Goal: Information Seeking & Learning: Learn about a topic

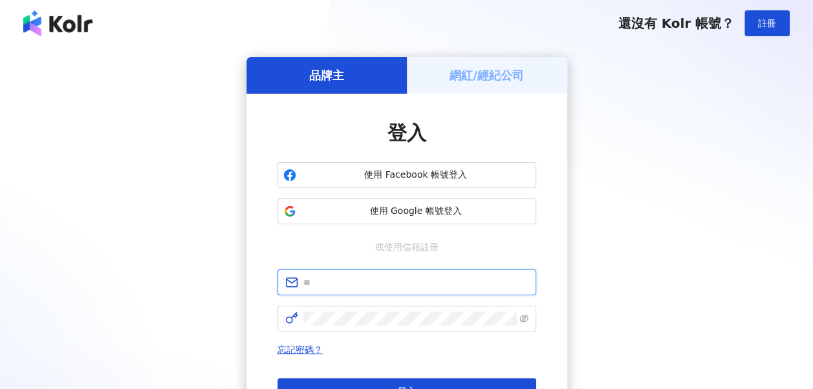
type input "**********"
click at [635, 242] on div "**********" at bounding box center [407, 256] width 782 height 399
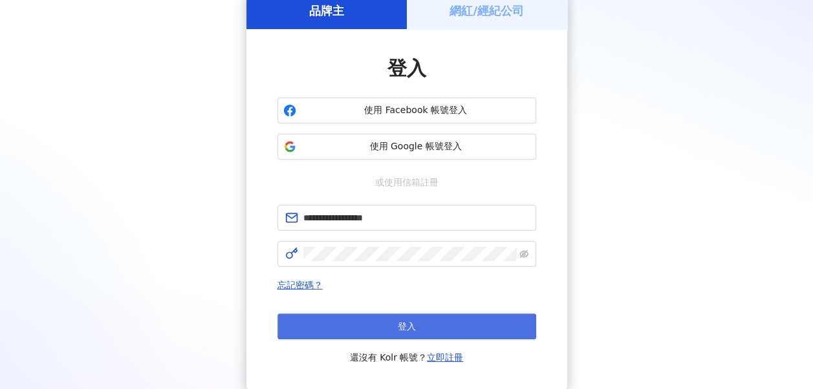
click at [390, 330] on button "登入" at bounding box center [406, 327] width 259 height 26
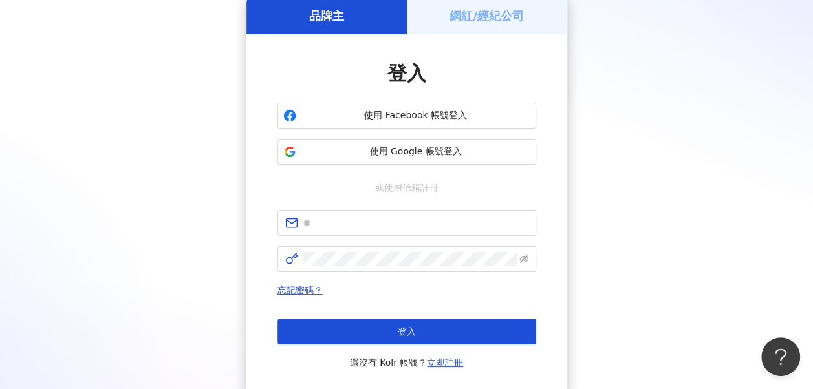
scroll to position [65, 0]
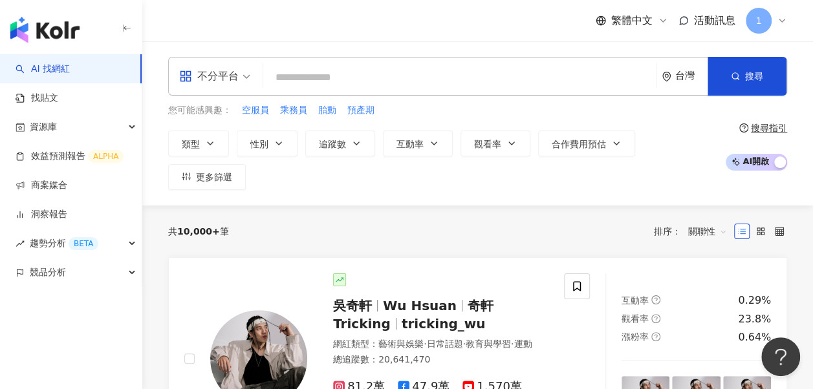
click at [217, 60] on input "search" at bounding box center [214, 68] width 71 height 21
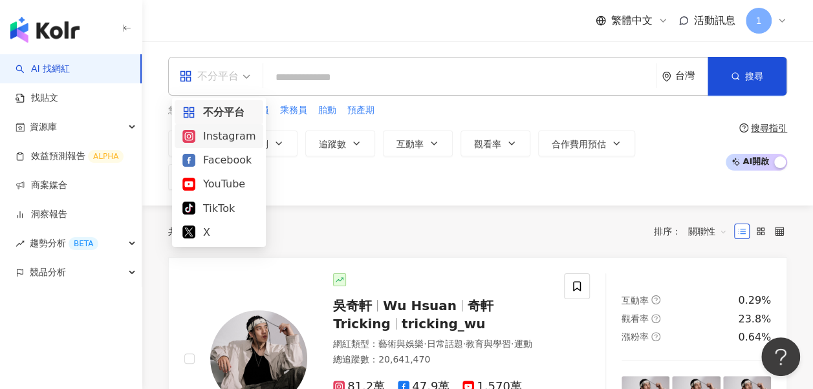
click at [227, 142] on div "Instagram" at bounding box center [218, 136] width 73 height 16
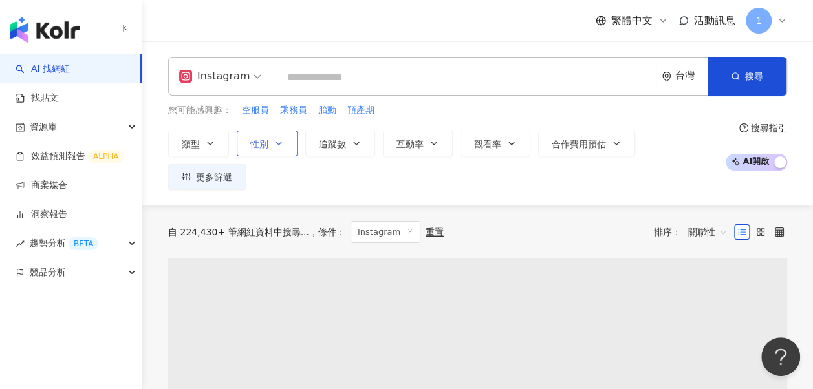
click at [247, 143] on button "性別" at bounding box center [267, 144] width 61 height 26
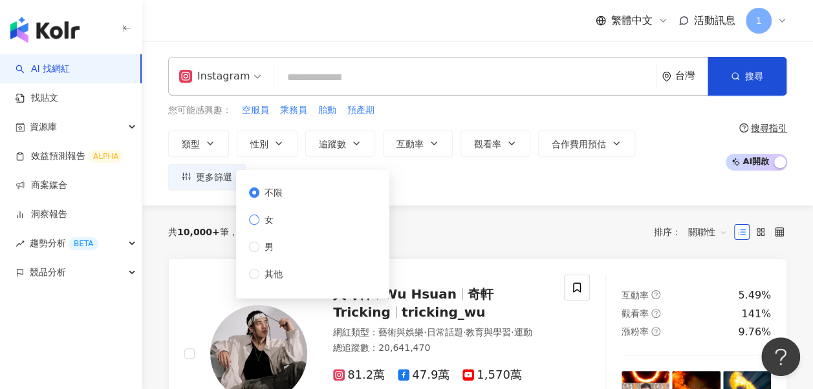
drag, startPoint x: 260, startPoint y: 218, endPoint x: 243, endPoint y: 219, distance: 16.8
click at [260, 219] on span "女" at bounding box center [268, 220] width 19 height 14
click at [423, 106] on div "您可能感興趣： 空服員 乘務員 胎動 預產期" at bounding box center [443, 110] width 550 height 14
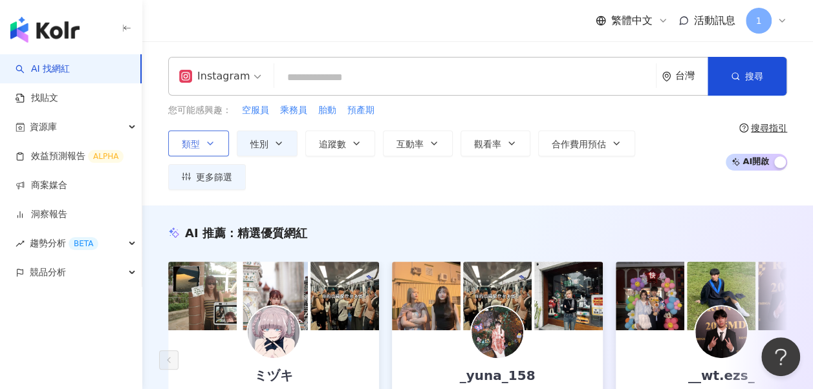
click at [212, 149] on button "類型" at bounding box center [198, 144] width 61 height 26
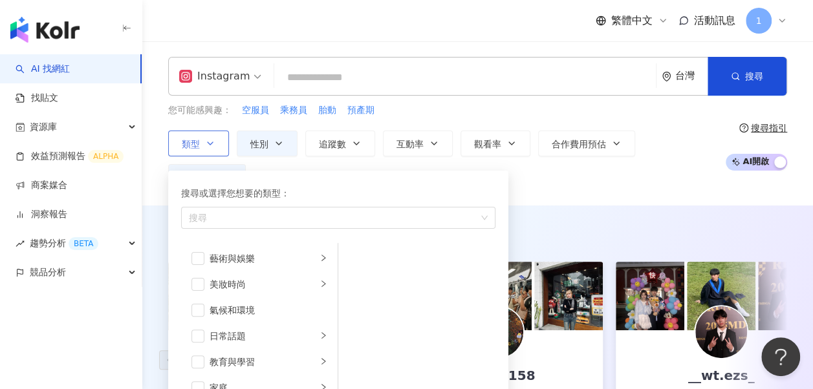
scroll to position [65, 0]
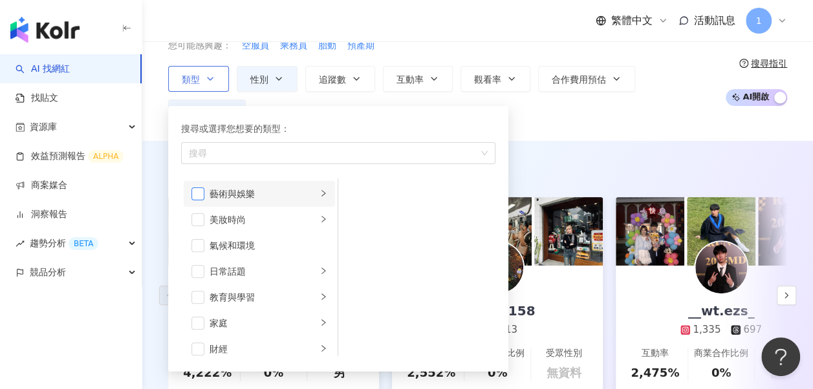
click at [200, 192] on span "button" at bounding box center [197, 193] width 13 height 13
click at [197, 228] on li "美妝時尚" at bounding box center [259, 220] width 151 height 26
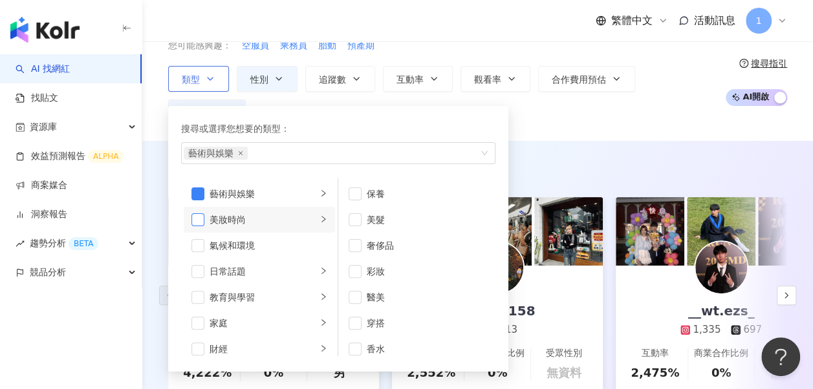
click at [197, 222] on span "button" at bounding box center [197, 219] width 13 height 13
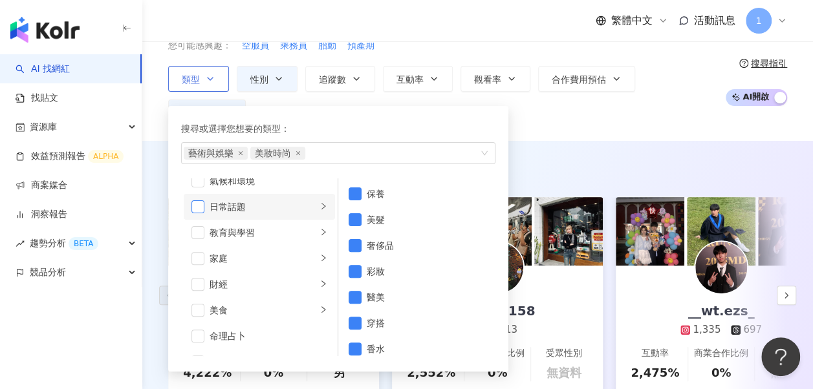
click at [200, 210] on span "button" at bounding box center [197, 206] width 13 height 13
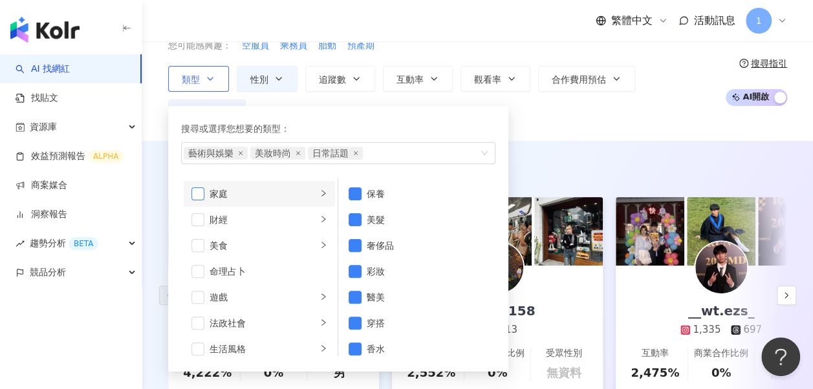
click at [200, 195] on span "button" at bounding box center [197, 193] width 13 height 13
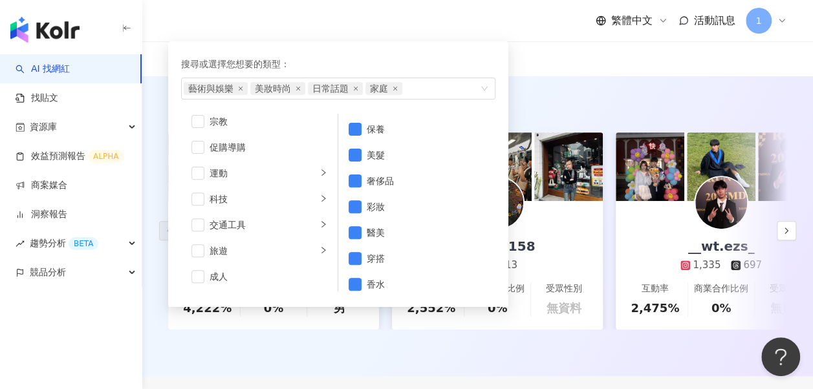
click at [42, 341] on div "AI 找網紅 找貼文 資源庫 效益預測報告 ALPHA 商案媒合 洞察報告 趨勢分析 BETA 競品分析" at bounding box center [71, 221] width 142 height 335
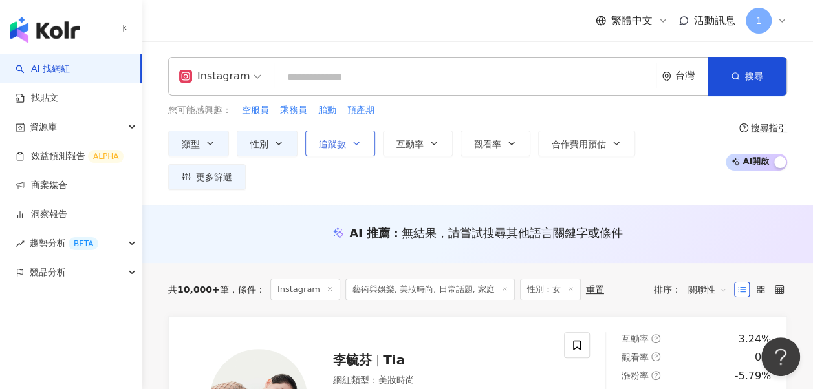
click at [335, 150] on button "追蹤數" at bounding box center [340, 144] width 70 height 26
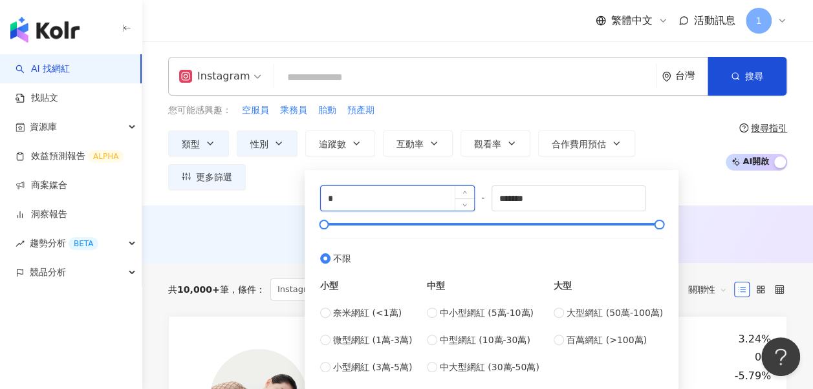
click at [354, 206] on input "*" at bounding box center [397, 198] width 153 height 25
type input "*****"
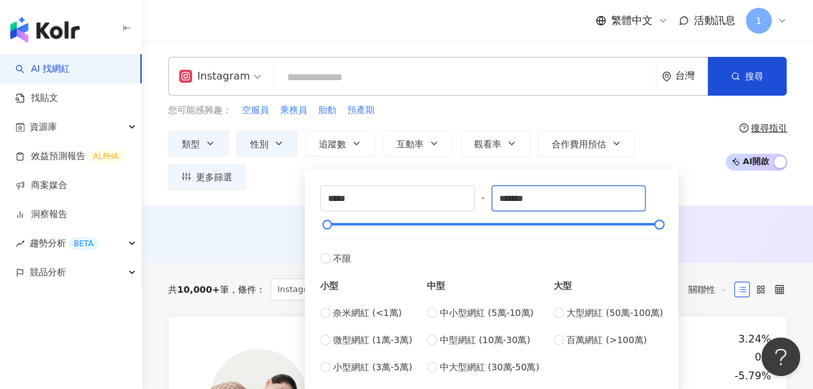
drag, startPoint x: 562, startPoint y: 198, endPoint x: 379, endPoint y: 212, distance: 184.1
click at [379, 212] on div "***** - ******* 不限 小型 奈米網紅 (<1萬) 微型網紅 (1萬-3萬) 小型網紅 (3萬-5萬) 中型 中小型網紅 (5萬-10萬) 中型…" at bounding box center [491, 280] width 343 height 189
type input "*****"
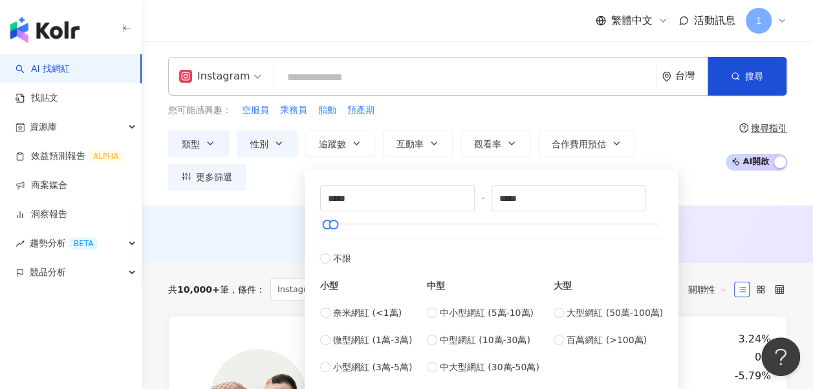
click at [250, 225] on div "AI 推薦 ： 無結果，請嘗試搜尋其他語言關鍵字或條件" at bounding box center [477, 233] width 619 height 16
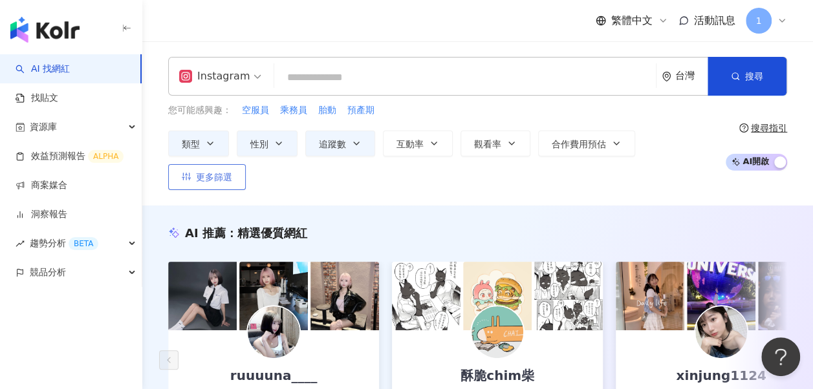
click at [246, 164] on button "更多篩選" at bounding box center [207, 177] width 78 height 26
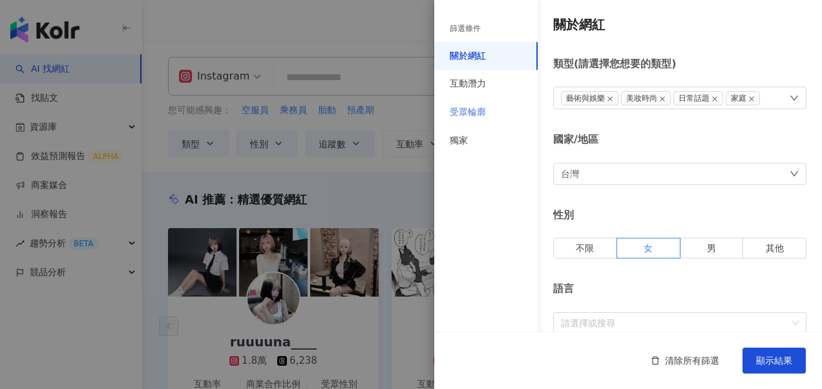
click at [463, 120] on div "受眾輪廓" at bounding box center [485, 112] width 103 height 28
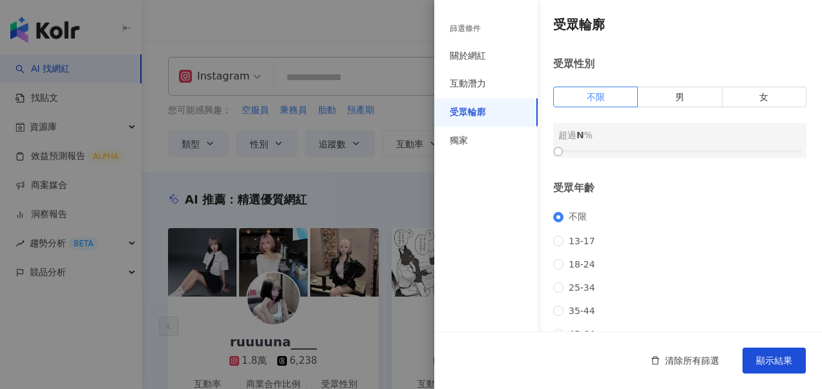
drag, startPoint x: 764, startPoint y: 96, endPoint x: 655, endPoint y: 133, distance: 114.9
click at [763, 100] on label "女" at bounding box center [765, 97] width 84 height 21
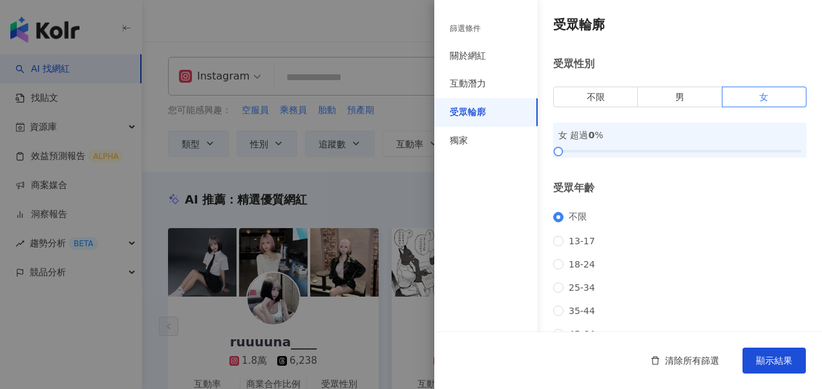
click at [608, 147] on div "女 超過 0 %" at bounding box center [679, 140] width 253 height 35
click at [610, 153] on div at bounding box center [680, 151] width 243 height 8
drag, startPoint x: 612, startPoint y: 153, endPoint x: 619, endPoint y: 155, distance: 8.0
click at [619, 155] on div at bounding box center [618, 151] width 7 height 7
click at [786, 363] on span "顯示結果" at bounding box center [774, 361] width 36 height 10
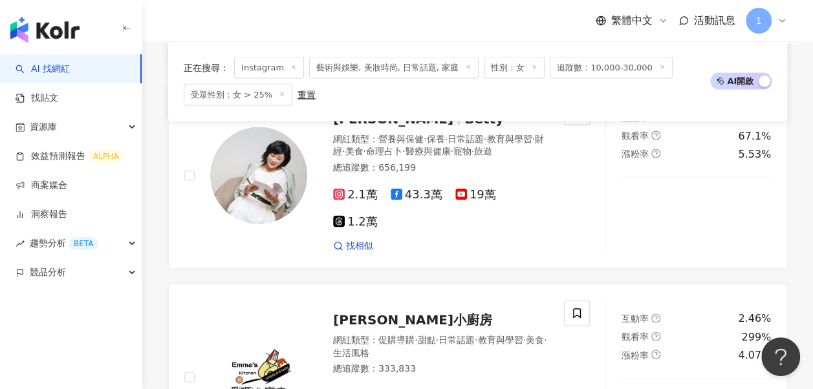
scroll to position [1164, 0]
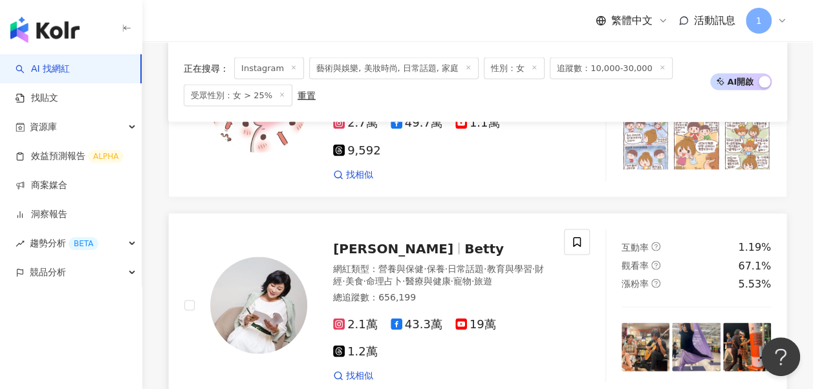
click at [352, 240] on span "吳淡如" at bounding box center [393, 248] width 120 height 16
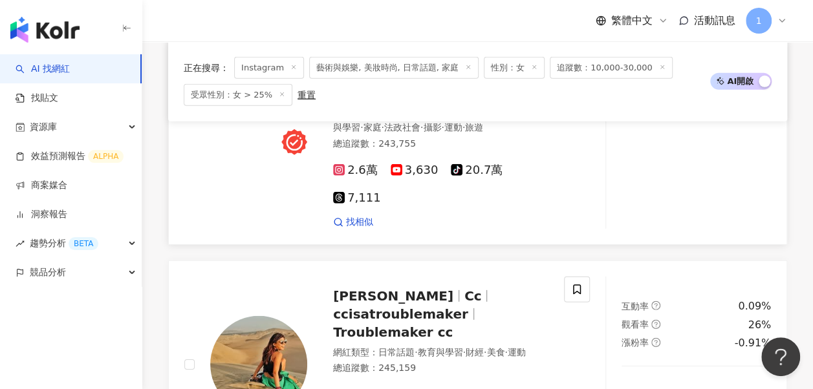
scroll to position [1875, 0]
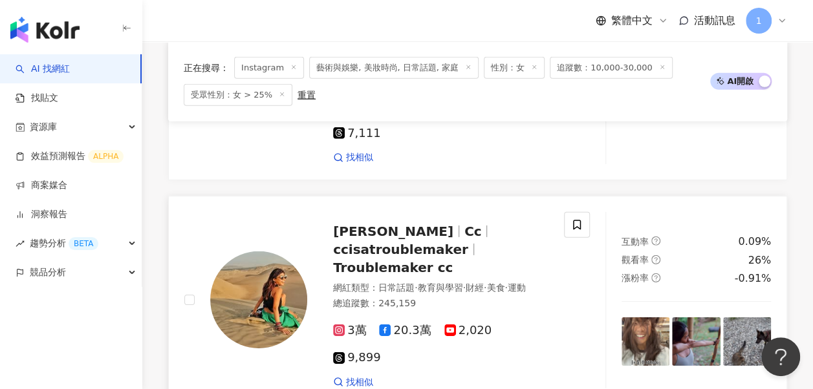
click at [423, 242] on span "ccisatroublemaker" at bounding box center [400, 250] width 135 height 16
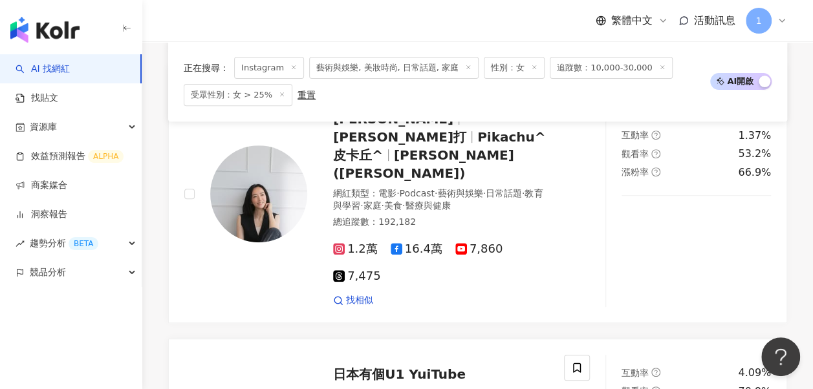
scroll to position [2780, 0]
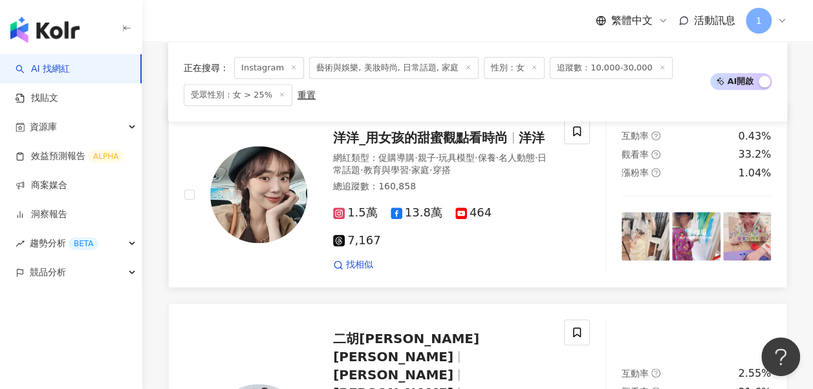
scroll to position [619, 0]
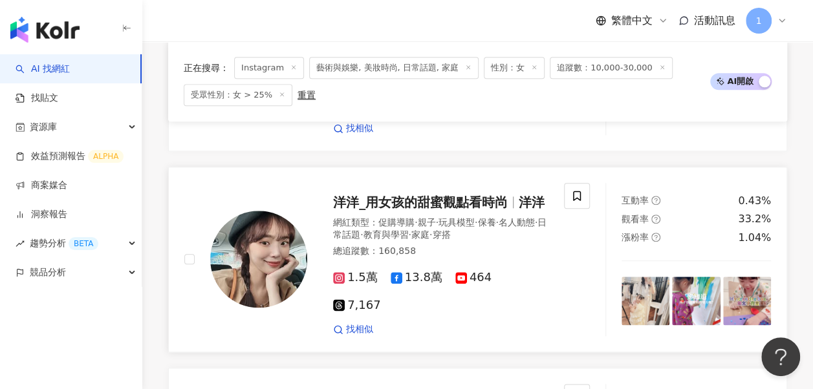
click at [437, 195] on span "洋洋_用女孩的甜蜜觀點看時尚" at bounding box center [420, 203] width 175 height 16
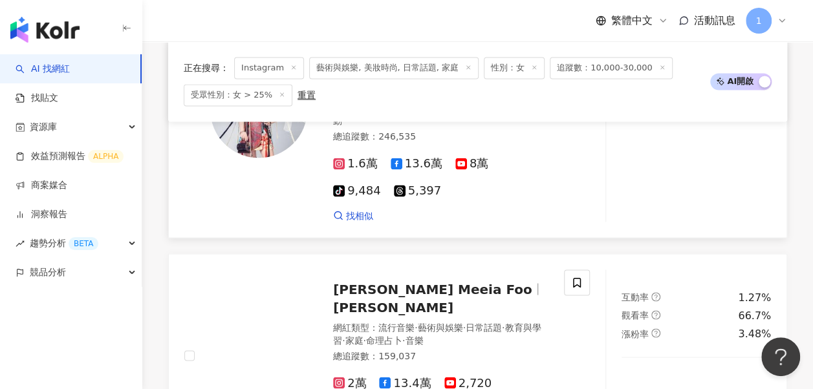
scroll to position [1200, 0]
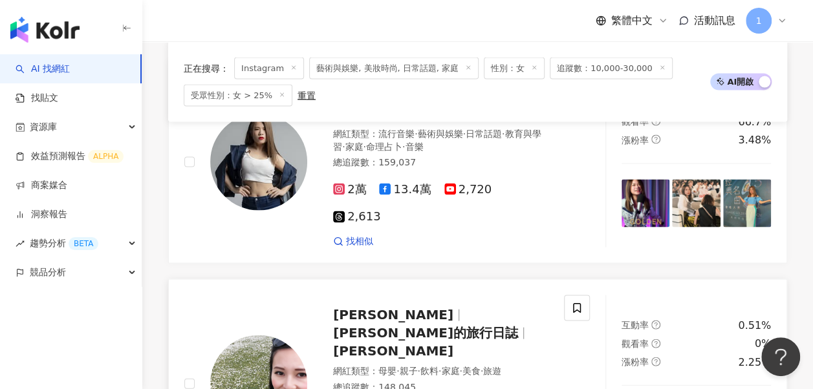
click at [386, 325] on span "Eliza的旅行日誌" at bounding box center [425, 333] width 185 height 16
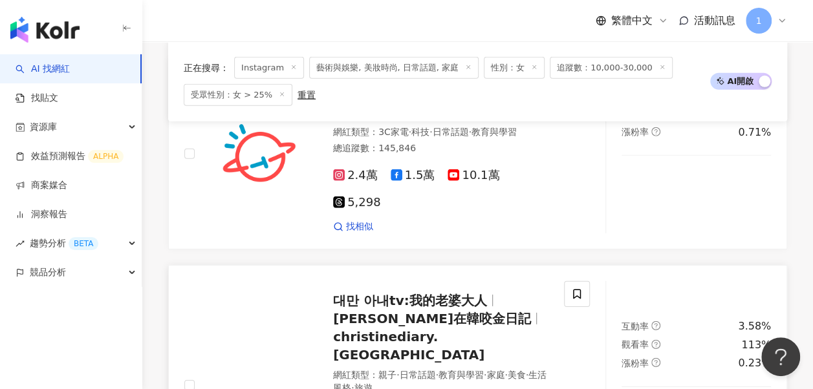
scroll to position [1976, 0]
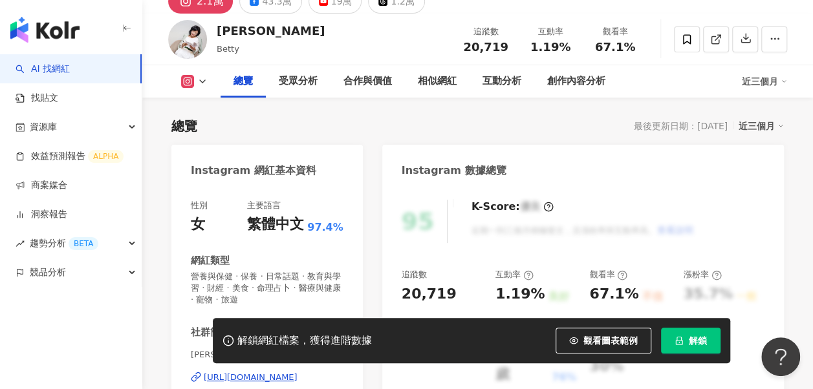
click at [225, 372] on div "https://www.instagram.com/bettywu1122/" at bounding box center [251, 378] width 94 height 12
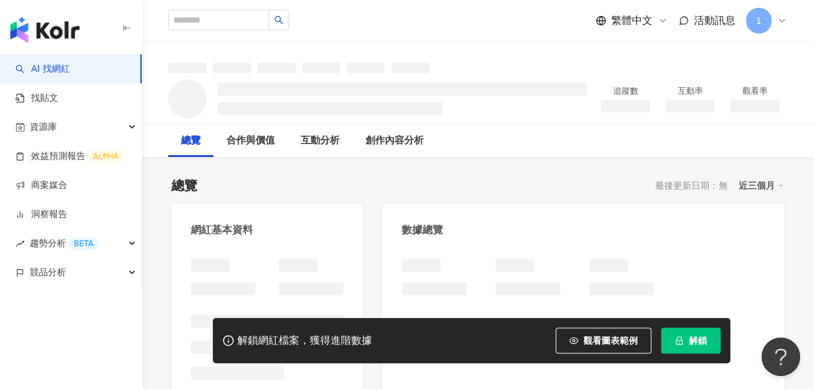
scroll to position [65, 0]
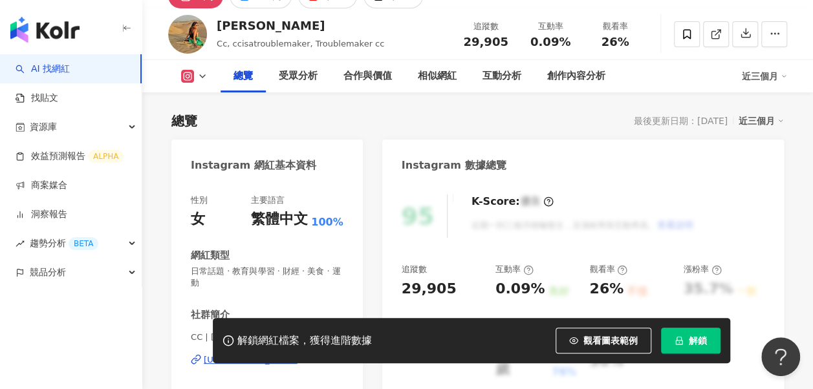
click at [293, 354] on div "https://www.instagram.com/ccisatroublemaker/" at bounding box center [251, 360] width 94 height 12
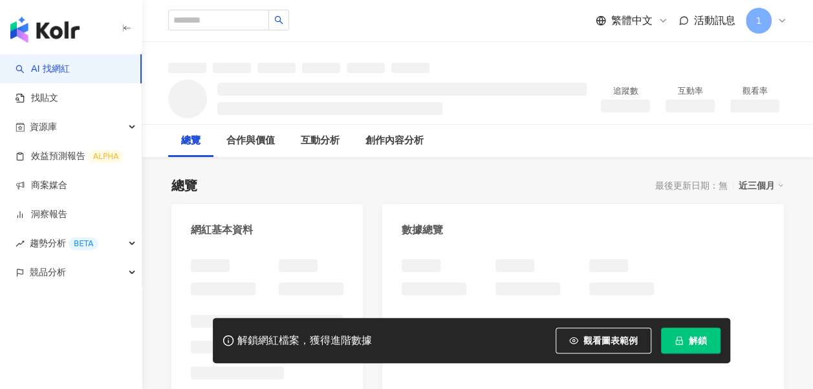
scroll to position [65, 0]
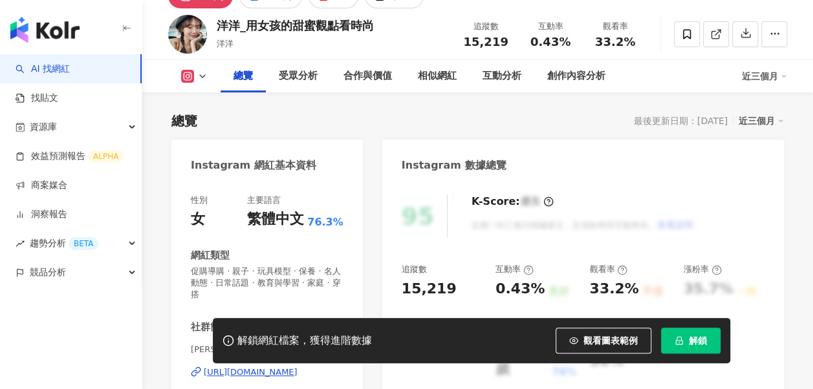
click at [249, 367] on div "https://www.instagram.com/yangyounglove/" at bounding box center [251, 373] width 94 height 12
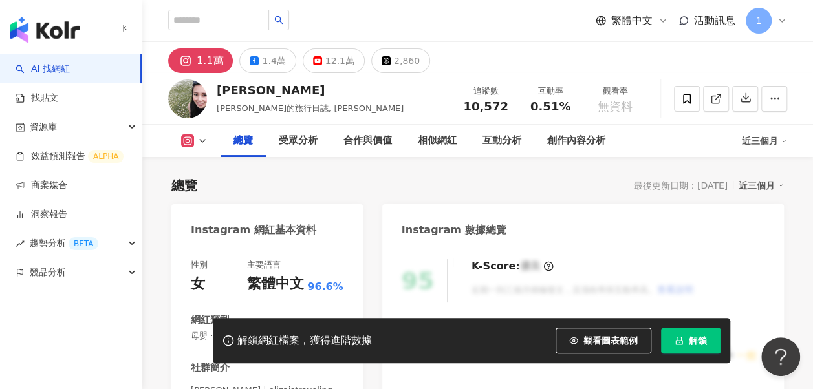
scroll to position [194, 0]
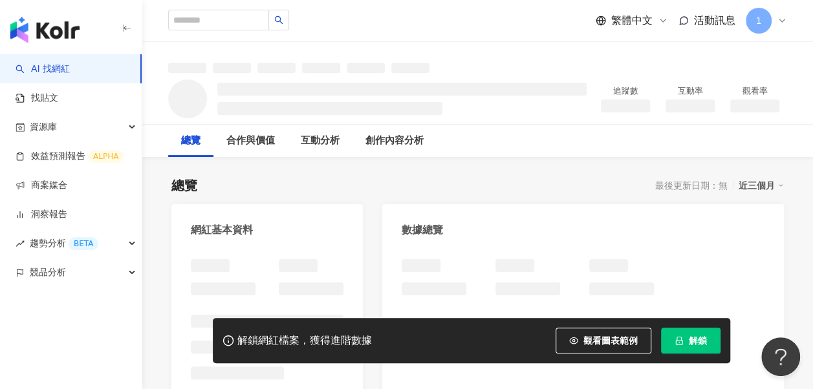
scroll to position [129, 0]
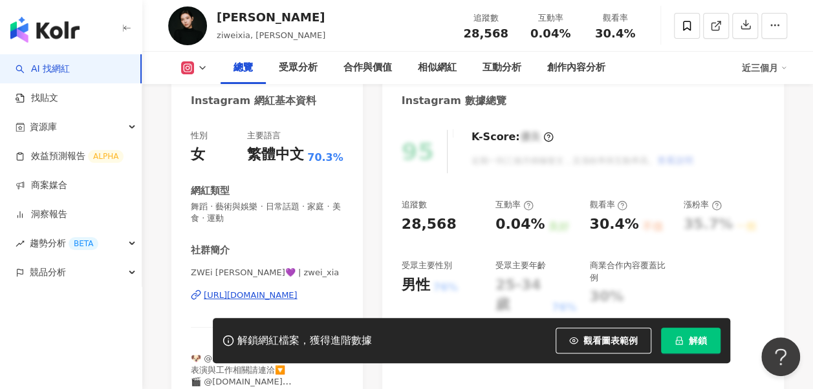
click at [288, 296] on div "[URL][DOMAIN_NAME]" at bounding box center [251, 296] width 94 height 12
